Goal: Information Seeking & Learning: Learn about a topic

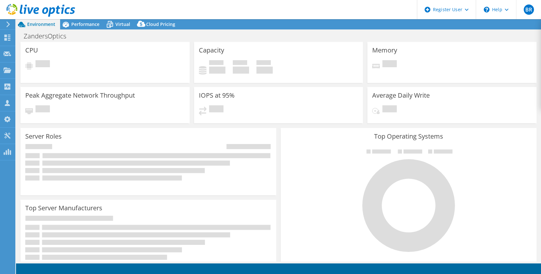
select select "USEast"
select select "USD"
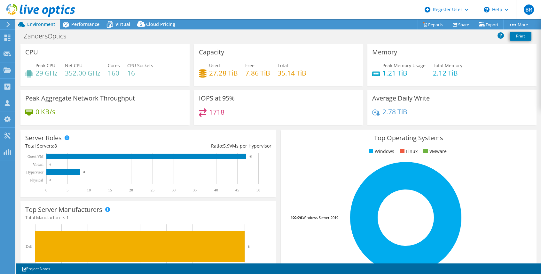
click at [68, 21] on div at bounding box center [37, 10] width 75 height 21
click at [80, 23] on span "Performance" at bounding box center [85, 24] width 28 height 6
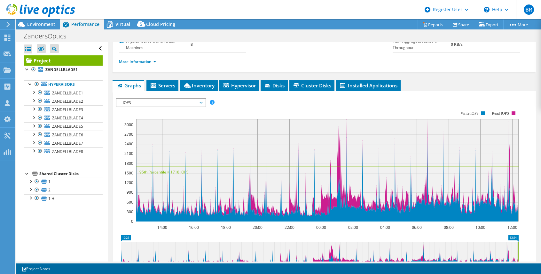
scroll to position [64, 0]
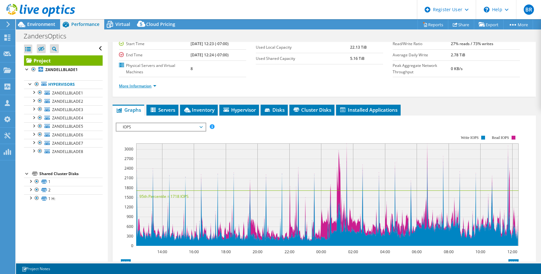
click at [144, 83] on link "More Information" at bounding box center [137, 85] width 37 height 5
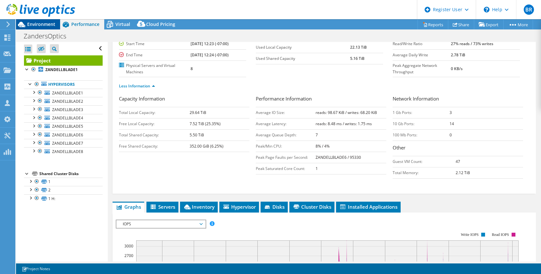
click at [27, 22] on icon at bounding box center [21, 24] width 11 height 11
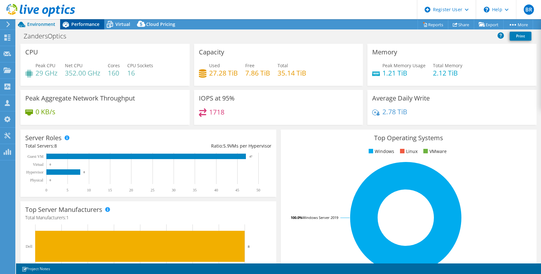
click at [88, 24] on span "Performance" at bounding box center [85, 24] width 28 height 6
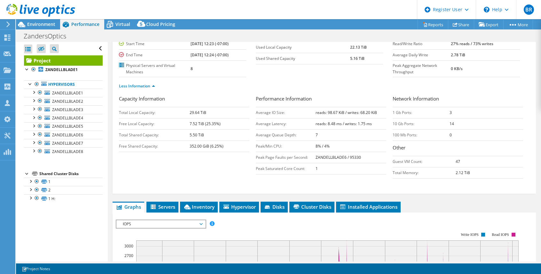
scroll to position [160, 0]
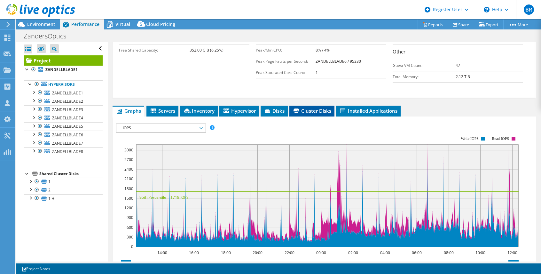
click at [305, 107] on span "Cluster Disks" at bounding box center [311, 110] width 39 height 6
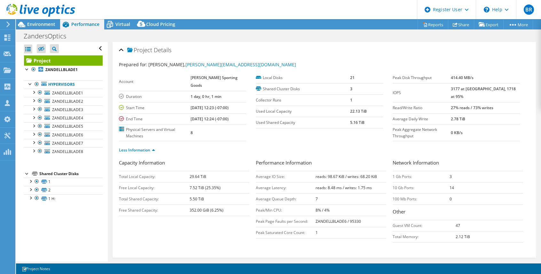
scroll to position [96, 0]
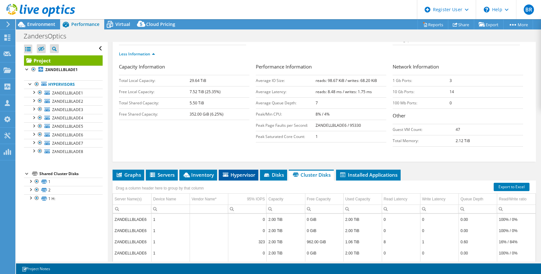
click at [242, 171] on span "Hypervisor" at bounding box center [238, 174] width 33 height 6
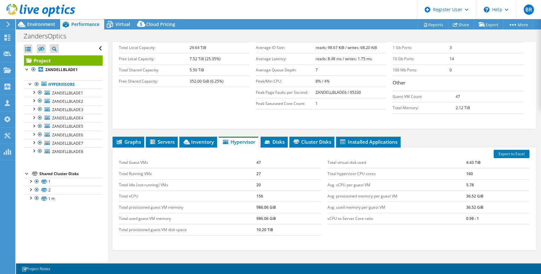
scroll to position [97, 0]
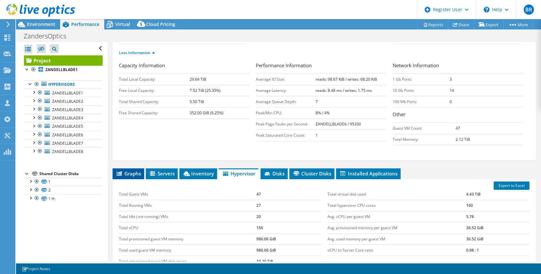
click at [128, 170] on span "Graphs" at bounding box center [128, 173] width 25 height 6
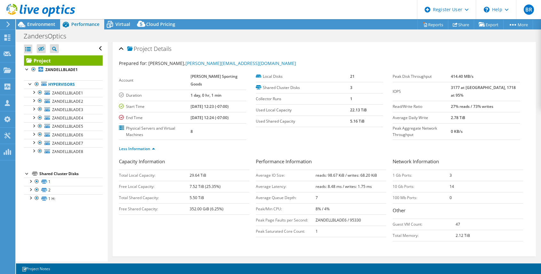
scroll to position [1, 0]
click at [31, 22] on span "Environment" at bounding box center [41, 24] width 28 height 6
